Goal: Navigation & Orientation: Find specific page/section

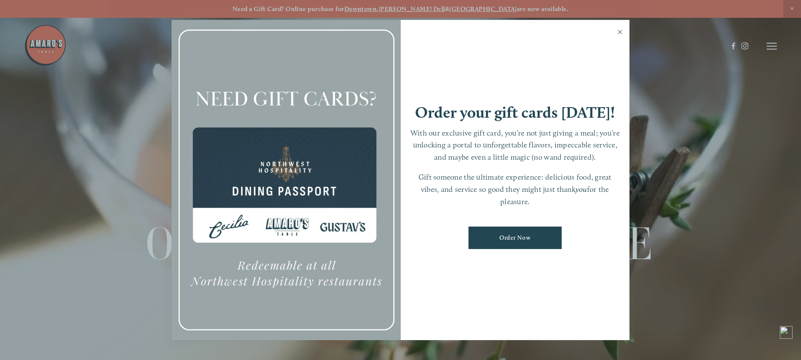
click at [620, 32] on link "Close" at bounding box center [620, 33] width 17 height 24
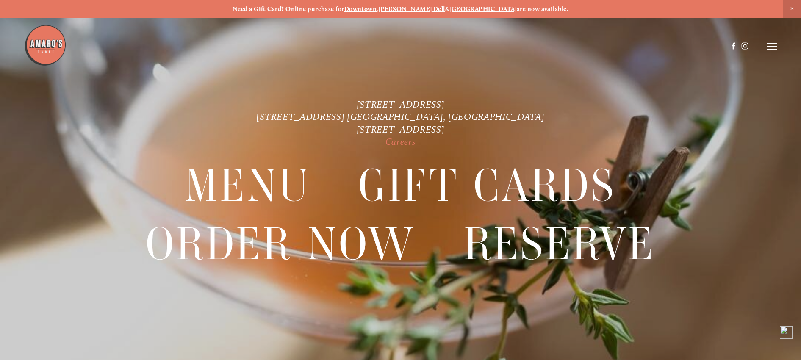
click at [404, 143] on link "Careers" at bounding box center [401, 141] width 31 height 11
click at [768, 50] on header "Menu Order Now Visit Gallery 0" at bounding box center [400, 46] width 753 height 92
click at [775, 45] on icon at bounding box center [772, 46] width 10 height 8
click at [660, 46] on span "Visit" at bounding box center [658, 46] width 14 height 8
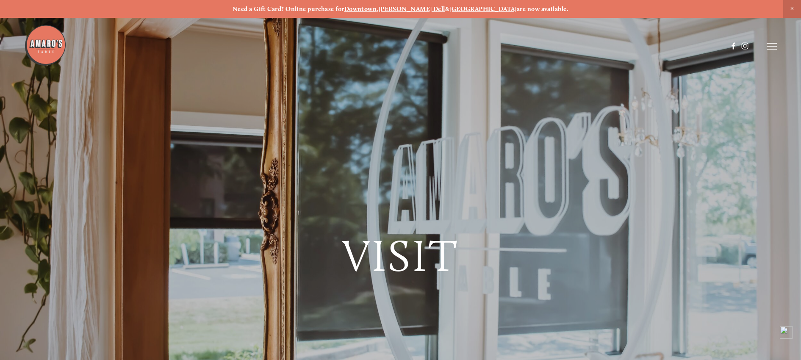
click at [797, 5] on span "Close Announcement" at bounding box center [793, 9] width 18 height 18
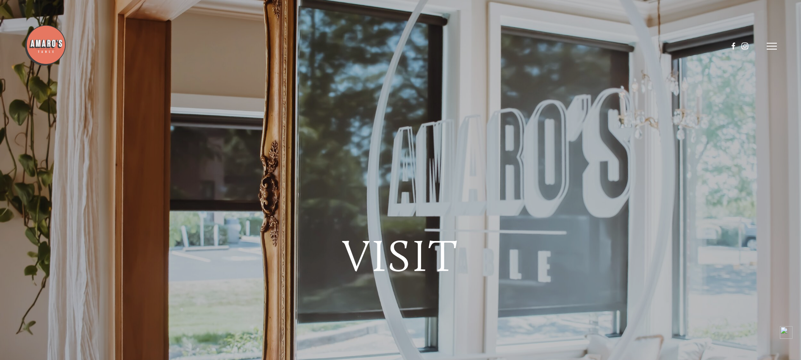
click at [761, 51] on header "Menu Order Now Visit Gallery 0" at bounding box center [400, 46] width 753 height 92
click at [769, 50] on icon at bounding box center [772, 46] width 10 height 8
click at [736, 47] on span "Careers" at bounding box center [739, 46] width 22 height 8
click at [771, 46] on line at bounding box center [772, 46] width 10 height 0
click at [592, 44] on span "Menu" at bounding box center [595, 46] width 17 height 8
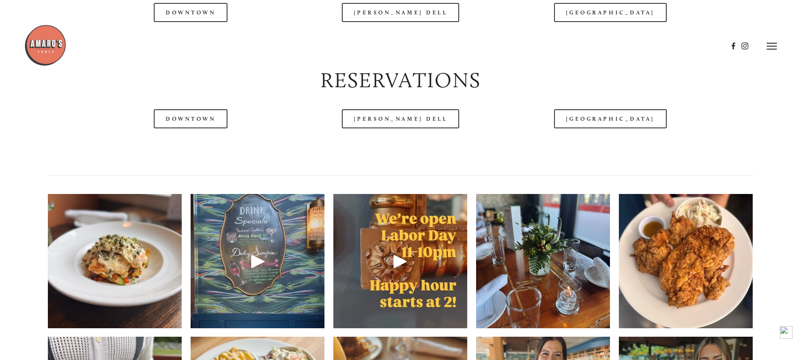
scroll to position [871, 0]
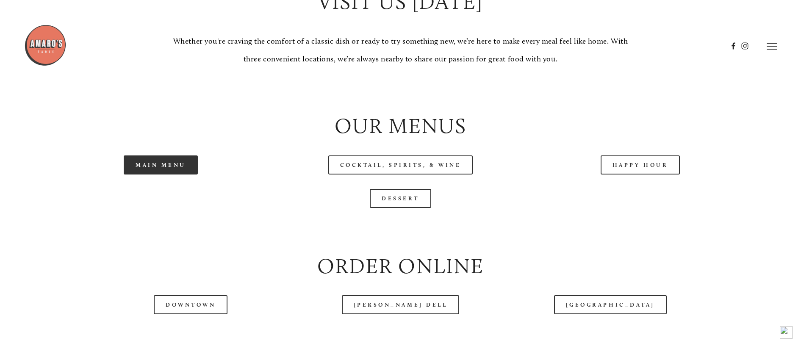
click at [164, 175] on link "Main Menu" at bounding box center [161, 165] width 74 height 19
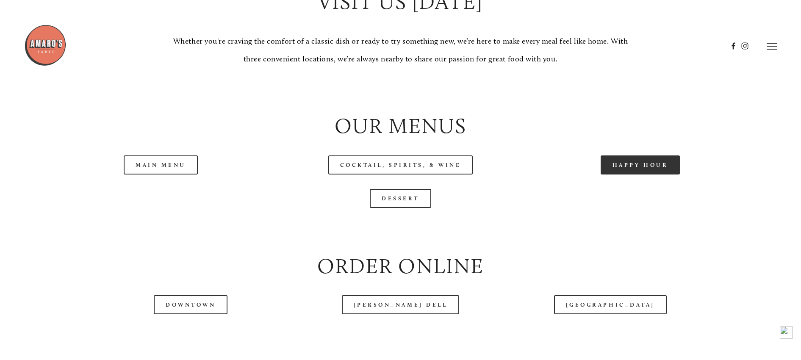
click at [647, 175] on link "Happy Hour" at bounding box center [641, 165] width 80 height 19
